Goal: Information Seeking & Learning: Learn about a topic

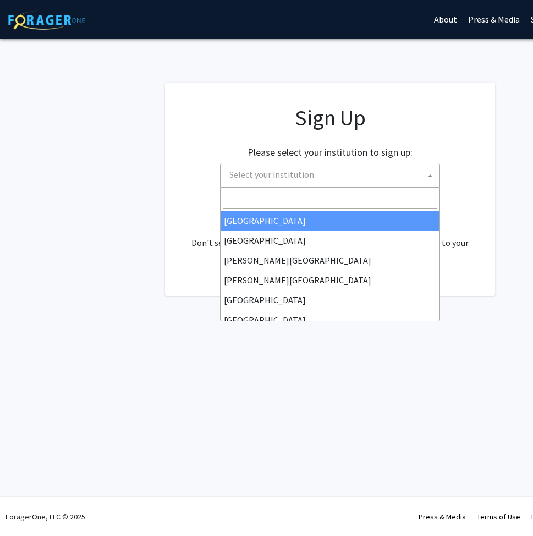
click at [326, 172] on span "Select your institution" at bounding box center [332, 174] width 215 height 23
click at [129, 244] on app-signup "Sign Up Please select your institution to sign up: Baylor University Brandeis U…" at bounding box center [330, 189] width 660 height 213
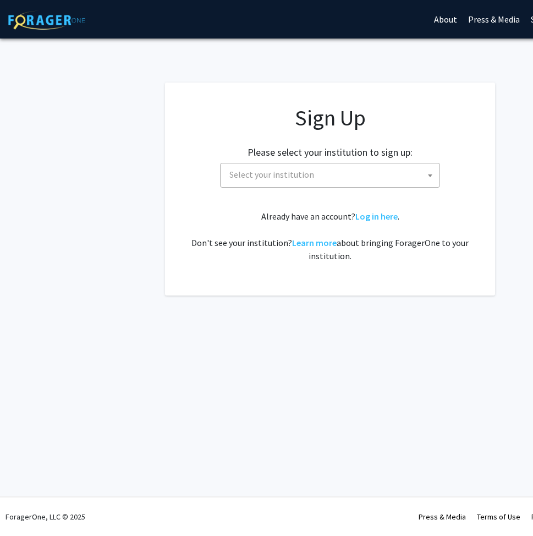
click at [368, 208] on div "Sign Up Please select your institution to sign up: Baylor University Brandeis U…" at bounding box center [330, 184] width 286 height 158
click at [368, 211] on link "Log in here" at bounding box center [376, 216] width 42 height 11
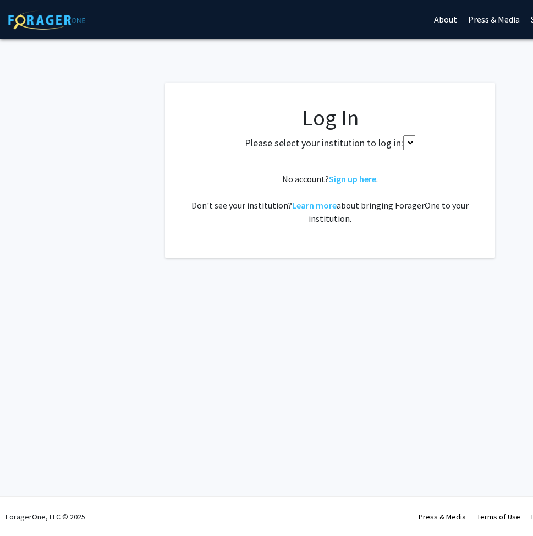
select select
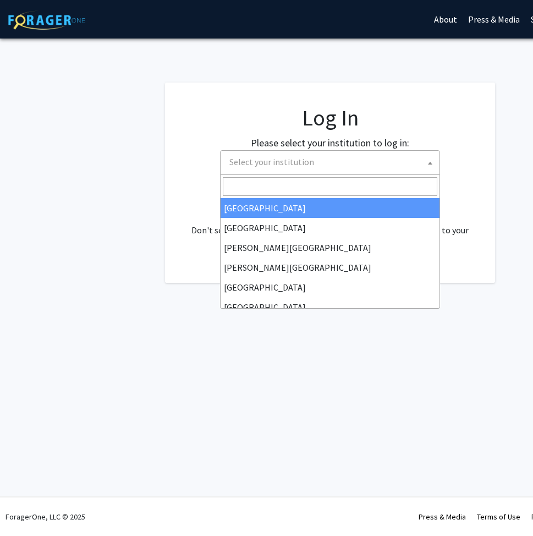
click at [354, 165] on span "Select your institution" at bounding box center [332, 162] width 215 height 23
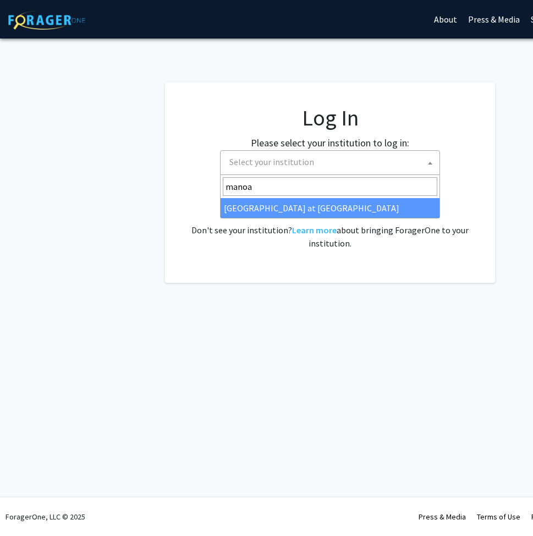
type input "manoa"
select select "18"
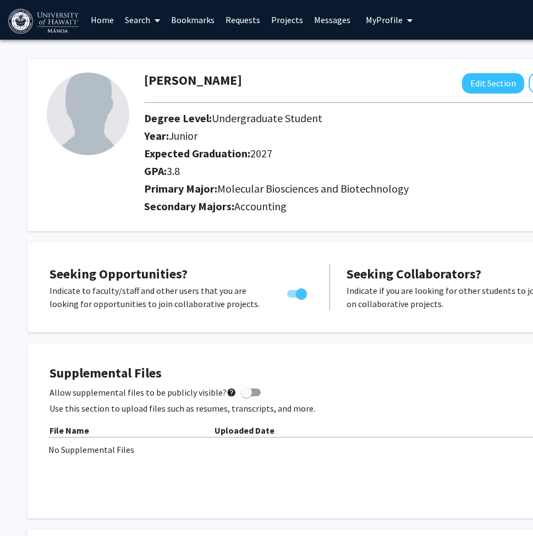
click at [60, 29] on img at bounding box center [44, 21] width 73 height 25
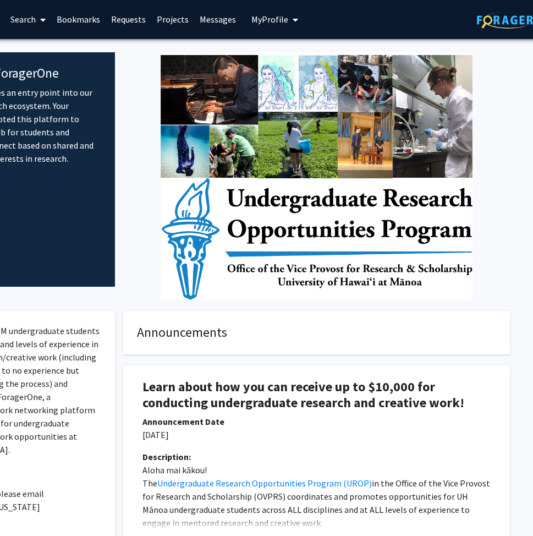
scroll to position [1, 0]
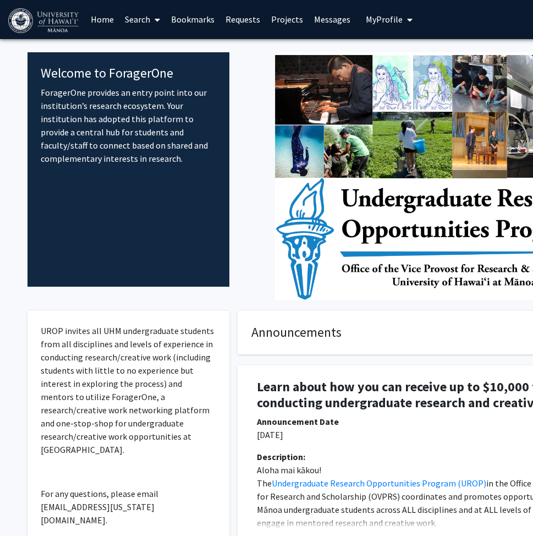
click at [142, 21] on link "Search" at bounding box center [142, 19] width 46 height 39
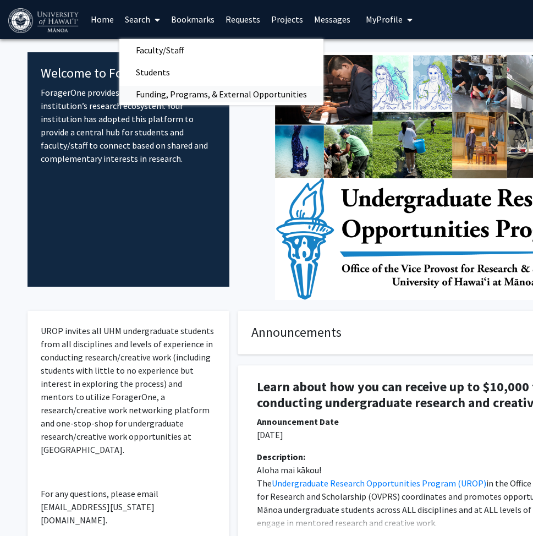
click at [178, 89] on span "Funding, Programs, & External Opportunities" at bounding box center [221, 94] width 204 height 22
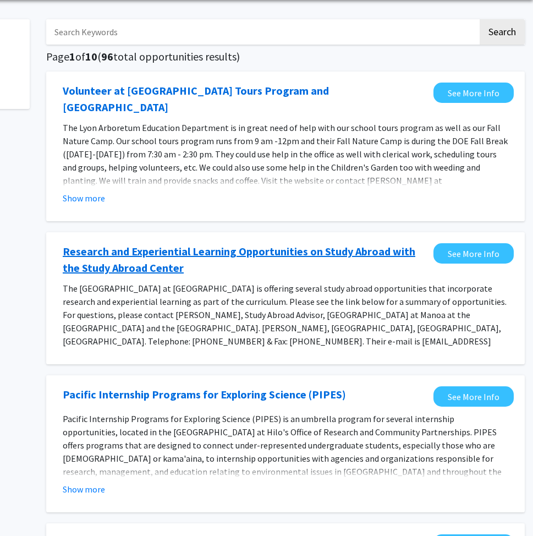
scroll to position [0, 127]
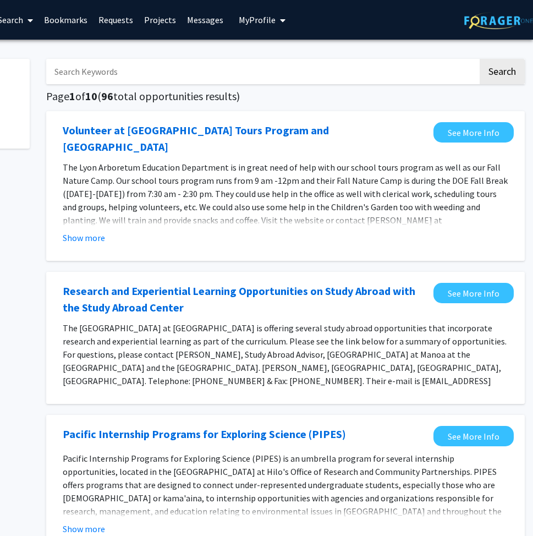
click at [113, 16] on link "Requests" at bounding box center [116, 20] width 46 height 39
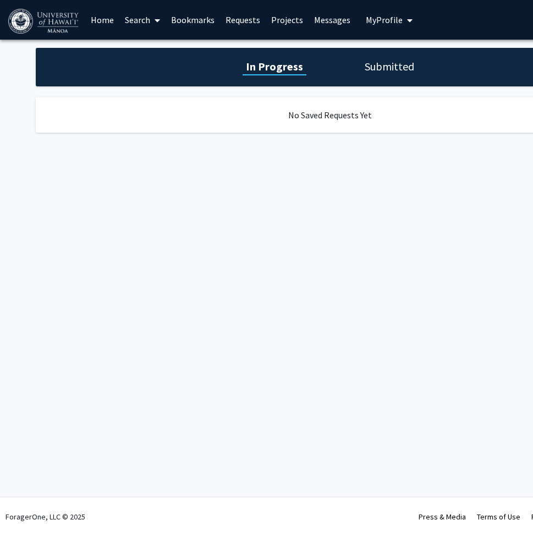
click at [407, 65] on h1 "Submitted" at bounding box center [390, 66] width 56 height 15
click at [254, 67] on h1 "In Progress" at bounding box center [273, 66] width 59 height 15
click at [148, 30] on link "Search" at bounding box center [142, 20] width 46 height 39
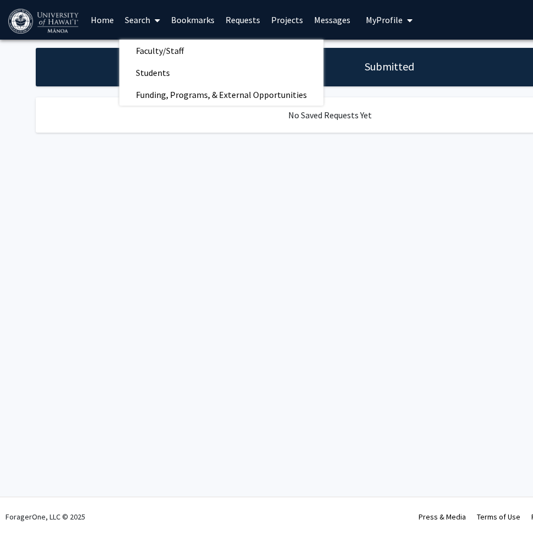
click at [91, 19] on link "Home" at bounding box center [102, 20] width 34 height 39
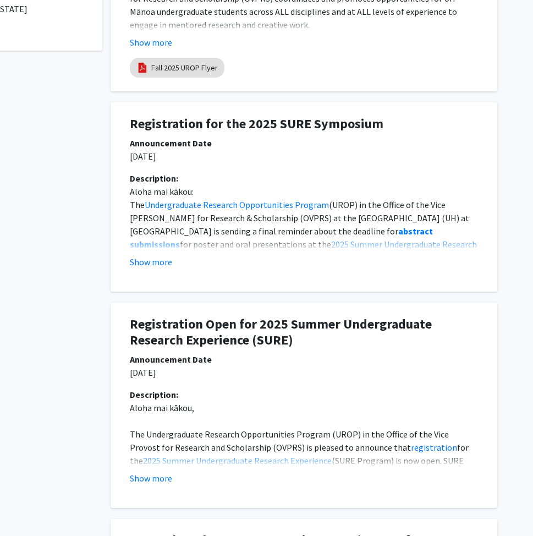
scroll to position [612, 127]
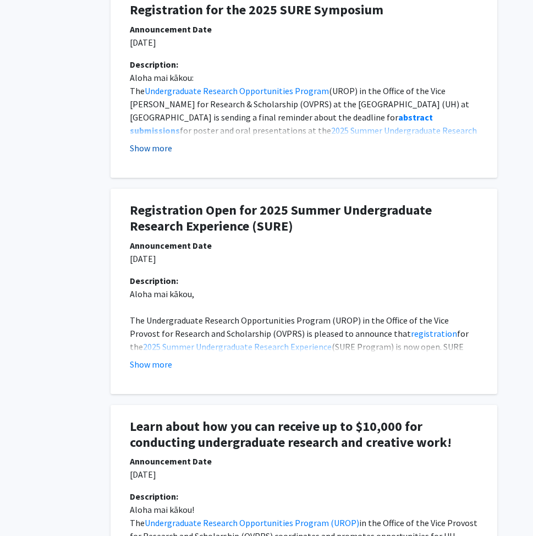
click at [150, 144] on button "Show more" at bounding box center [151, 147] width 42 height 13
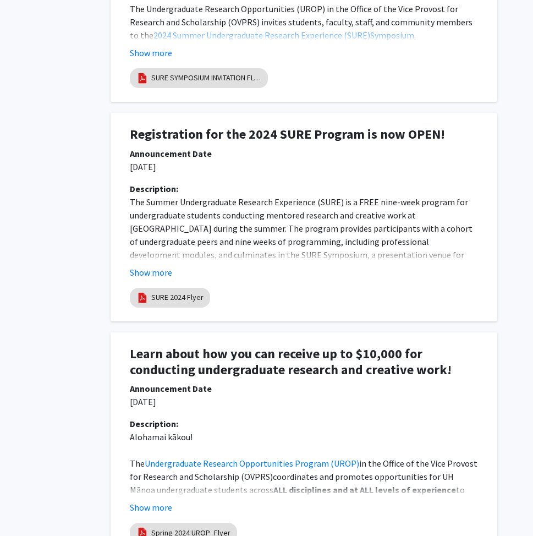
scroll to position [2556, 127]
